Goal: Transaction & Acquisition: Purchase product/service

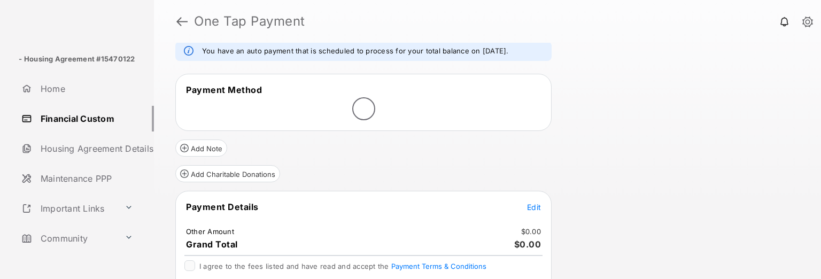
scroll to position [43, 0]
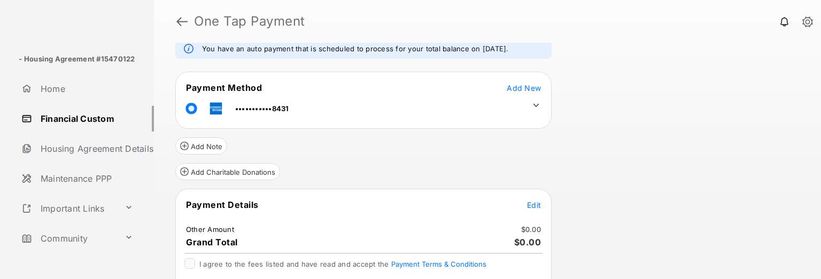
click at [535, 102] on icon at bounding box center [536, 105] width 10 height 10
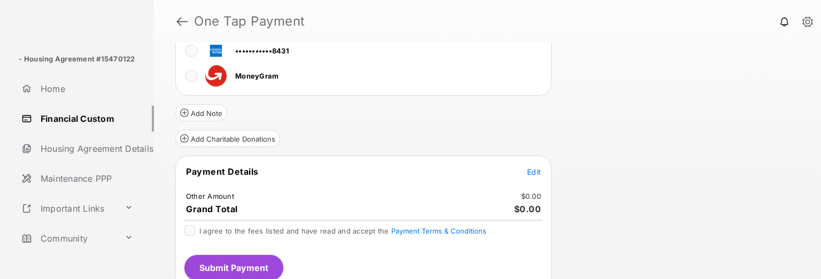
scroll to position [177, 0]
click at [534, 174] on span "Edit" at bounding box center [534, 171] width 14 height 9
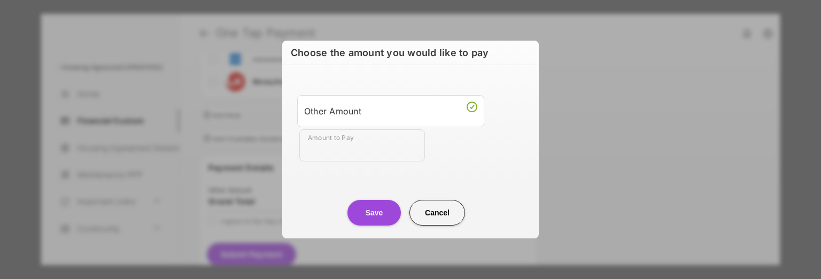
scroll to position [0, 0]
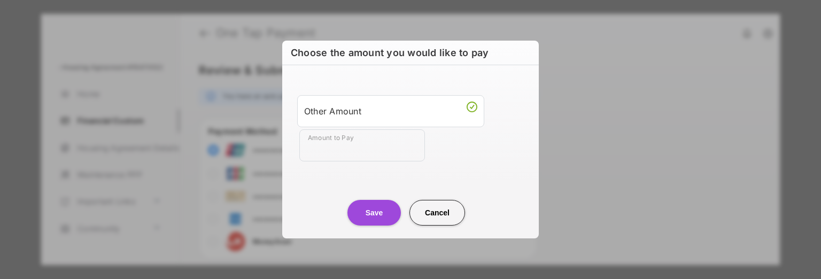
click at [371, 115] on div "Other Amount" at bounding box center [390, 111] width 173 height 18
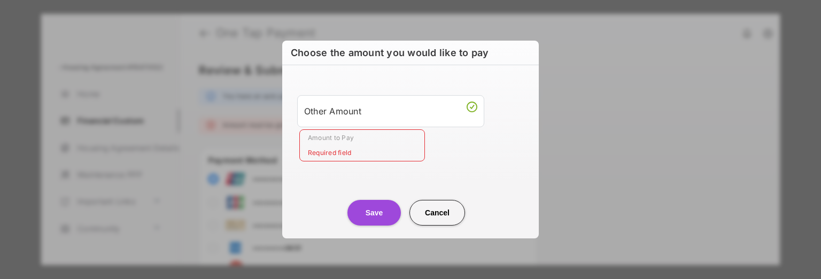
click at [425, 109] on div "Other Amount" at bounding box center [390, 111] width 173 height 18
click at [440, 213] on button "Cancel" at bounding box center [437, 213] width 56 height 26
type input "**"
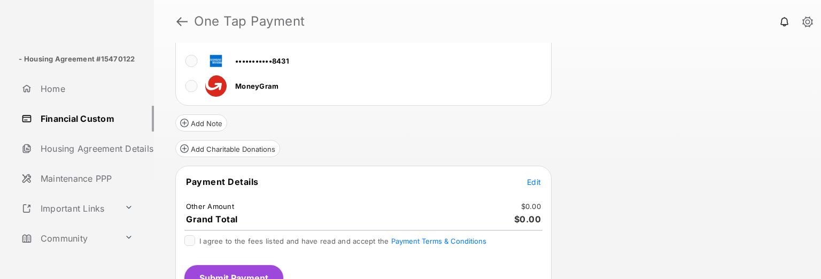
scroll to position [185, 0]
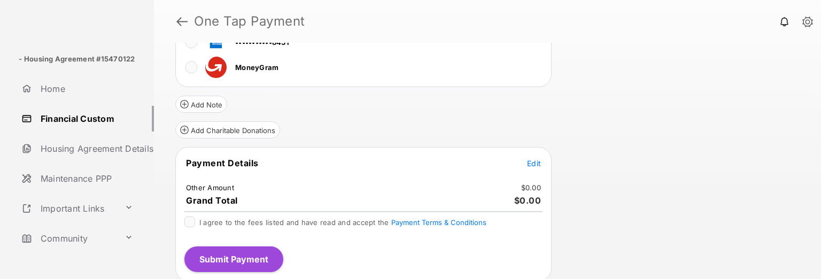
click at [547, 162] on tr "Payment Details Edit" at bounding box center [363, 169] width 373 height 25
click at [540, 160] on span "Edit" at bounding box center [534, 163] width 14 height 9
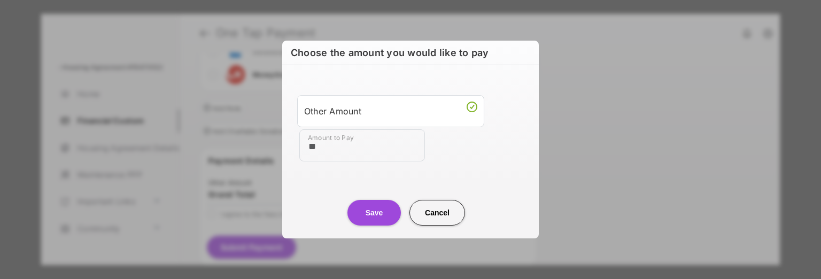
click at [338, 157] on input "**" at bounding box center [362, 145] width 126 height 32
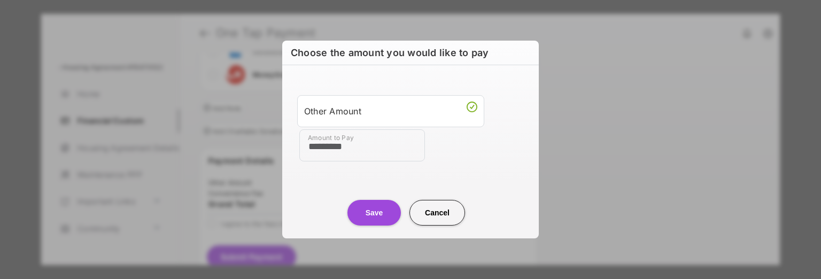
type input "*********"
click at [374, 207] on button "Save" at bounding box center [373, 213] width 53 height 26
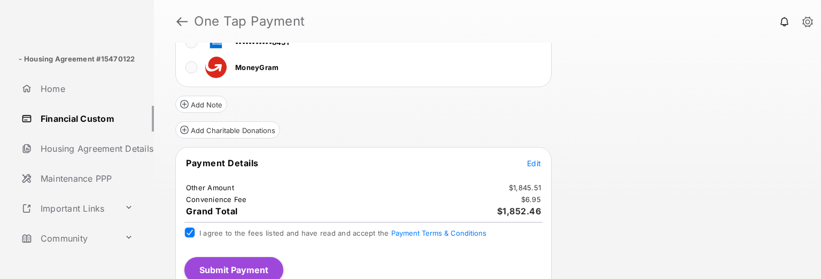
click at [262, 261] on button "Submit Payment" at bounding box center [233, 270] width 99 height 26
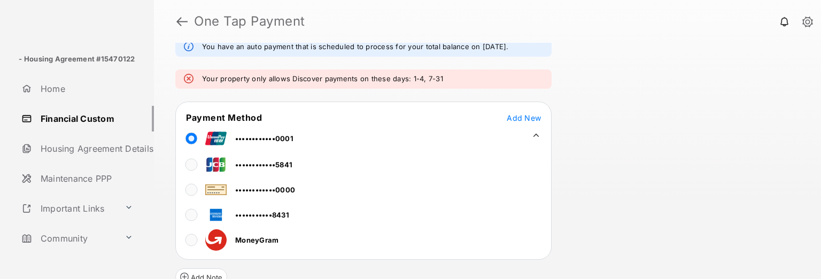
scroll to position [61, 0]
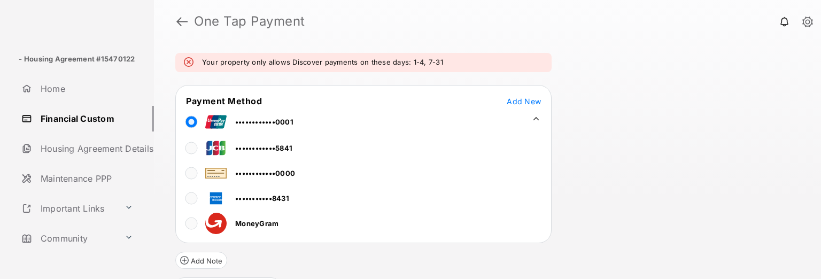
click at [47, 115] on link "Financial Custom" at bounding box center [85, 119] width 137 height 26
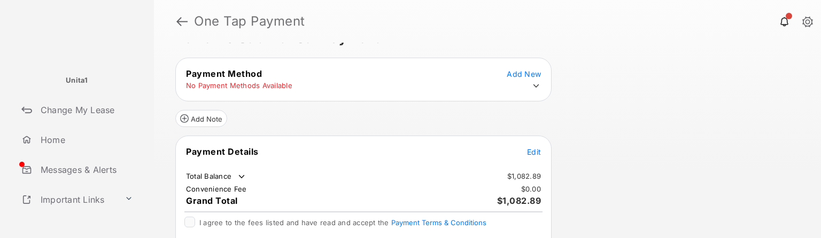
scroll to position [26, 0]
click at [536, 85] on icon at bounding box center [536, 84] width 6 height 3
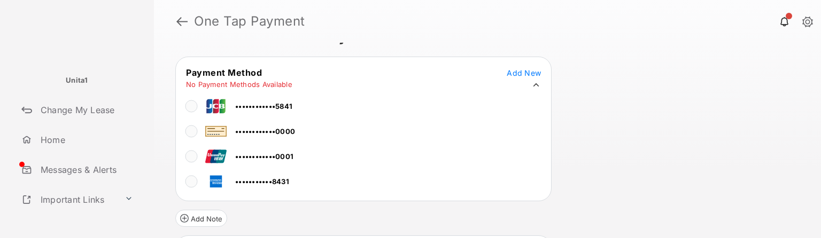
click at [255, 181] on span "•••••••••••8431" at bounding box center [262, 181] width 54 height 9
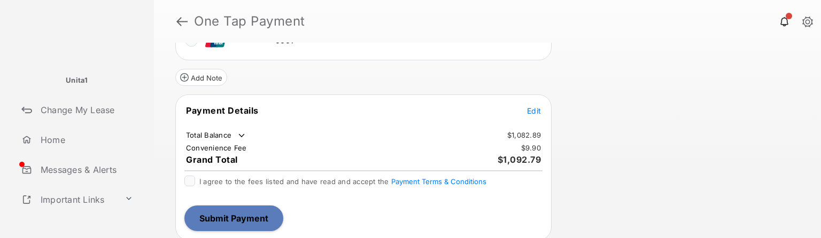
scroll to position [154, 0]
click at [273, 218] on button "Submit Payment" at bounding box center [233, 219] width 99 height 26
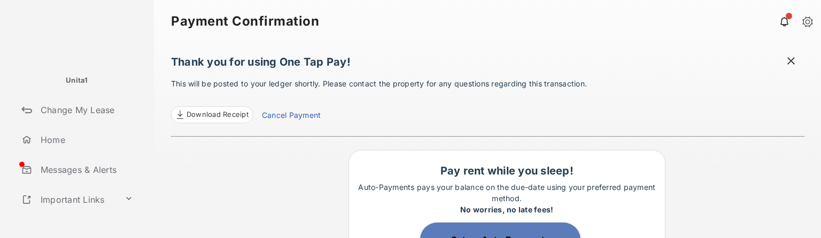
click at [789, 58] on span at bounding box center [791, 62] width 11 height 13
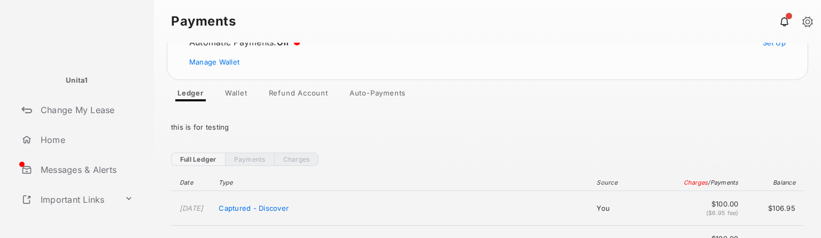
click at [245, 159] on link "Payments" at bounding box center [249, 159] width 49 height 13
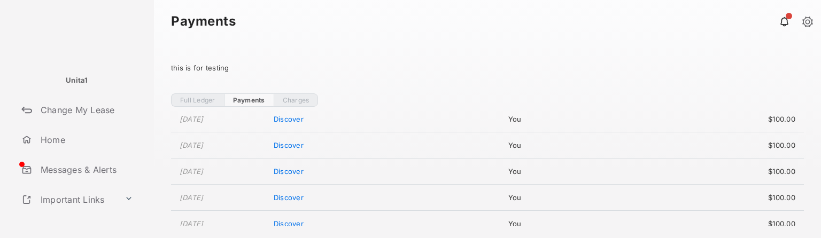
scroll to position [1183, 0]
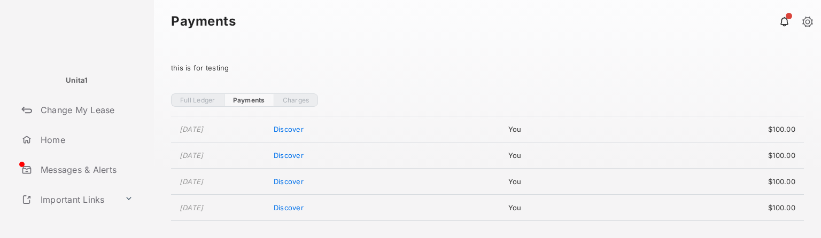
click at [293, 98] on link "Charges" at bounding box center [296, 100] width 45 height 13
